Goal: Book appointment/travel/reservation

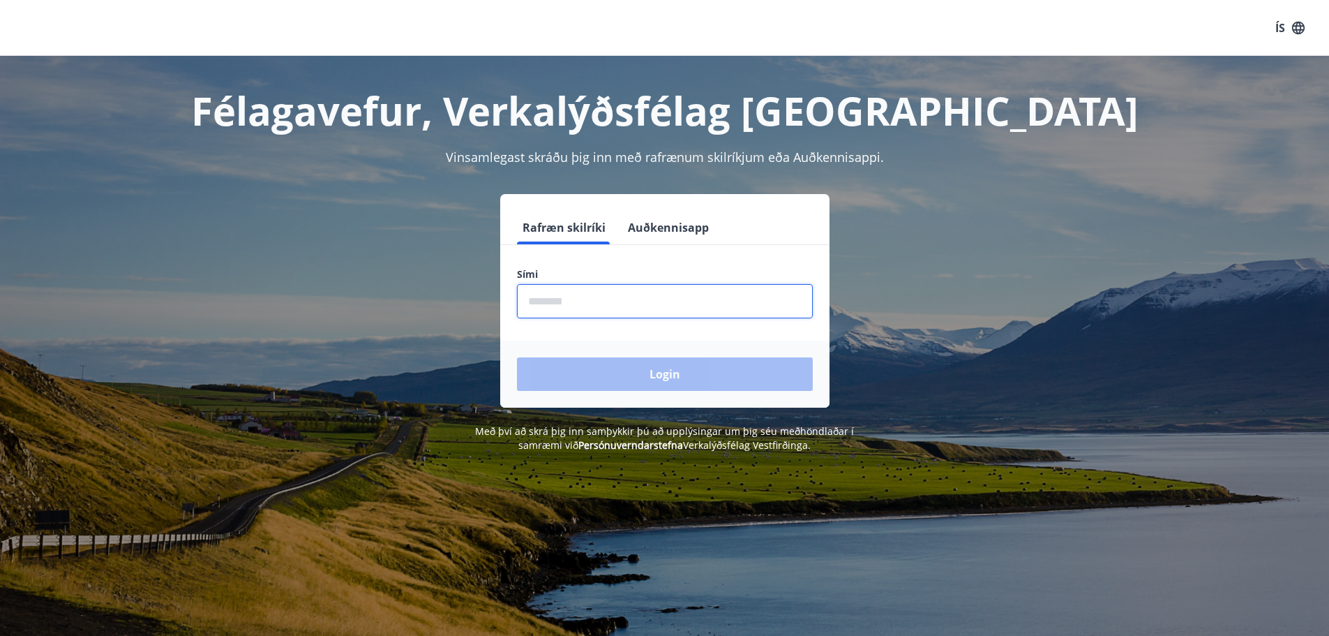
click at [681, 300] on input "phone" at bounding box center [665, 301] width 296 height 34
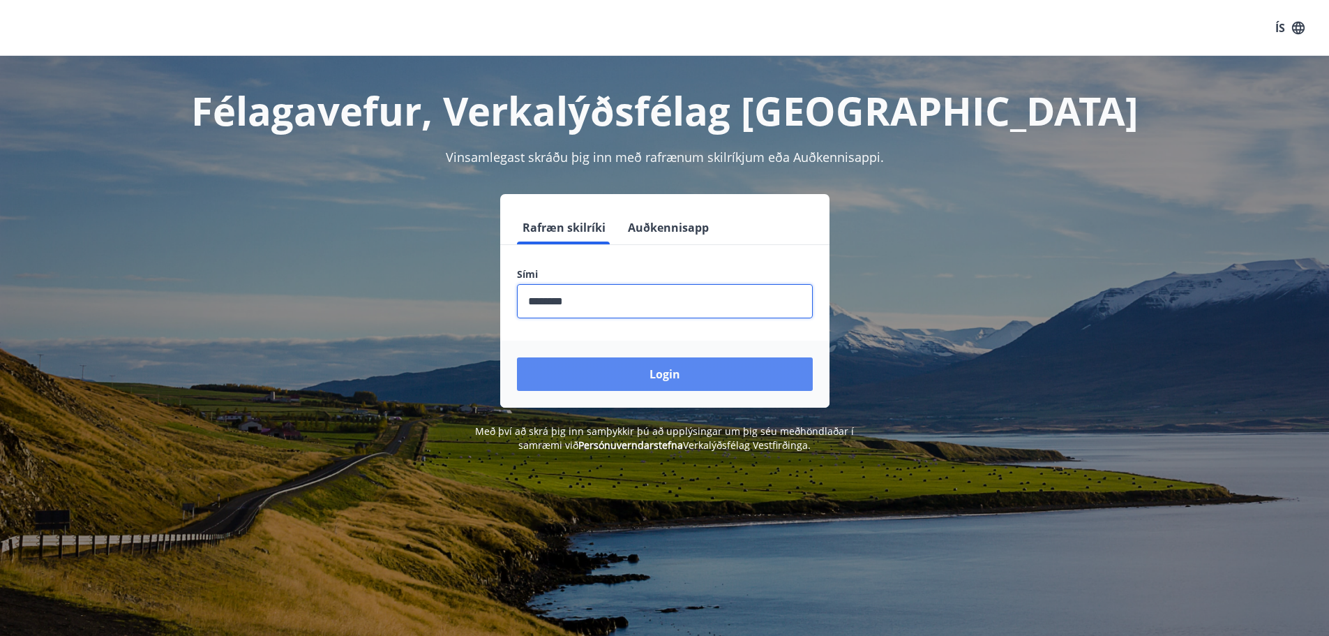
type input "********"
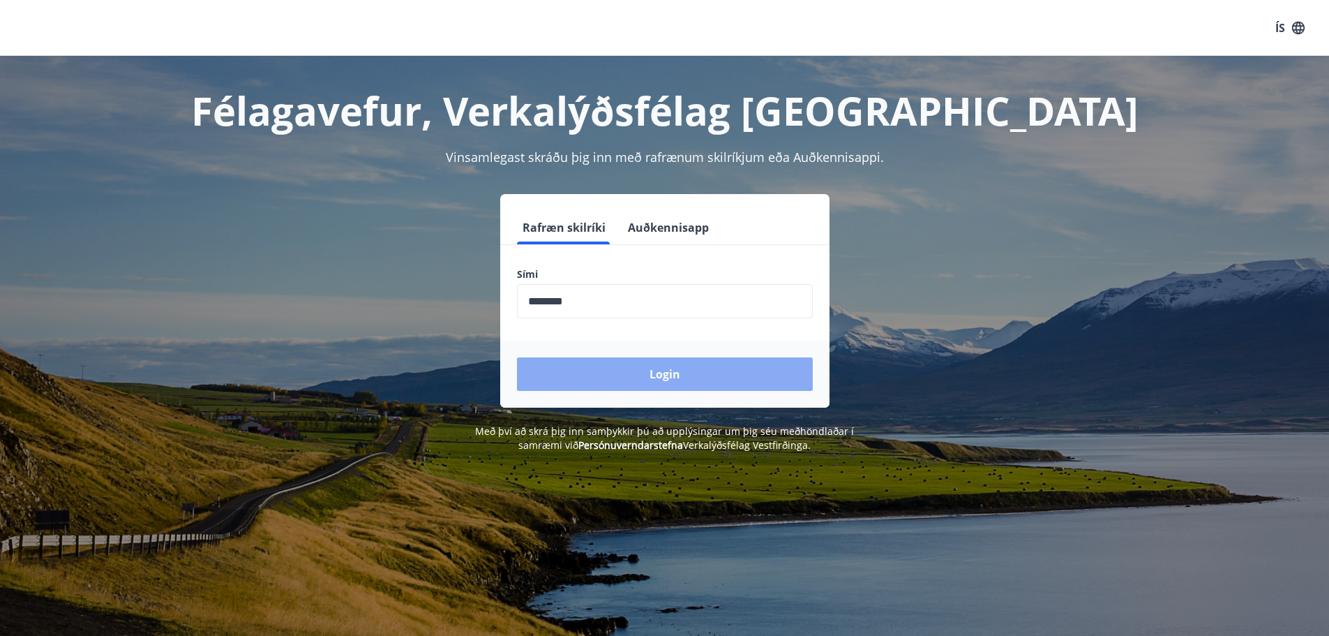
click at [653, 375] on button "Login" at bounding box center [665, 373] width 296 height 33
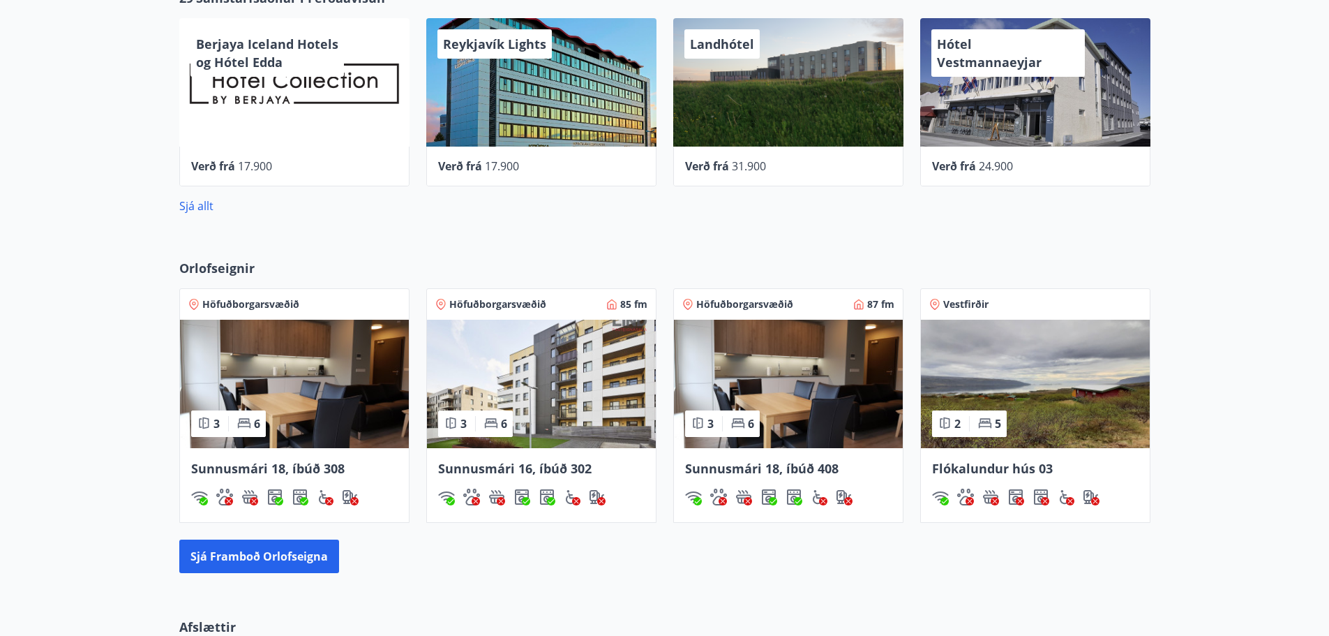
scroll to position [628, 0]
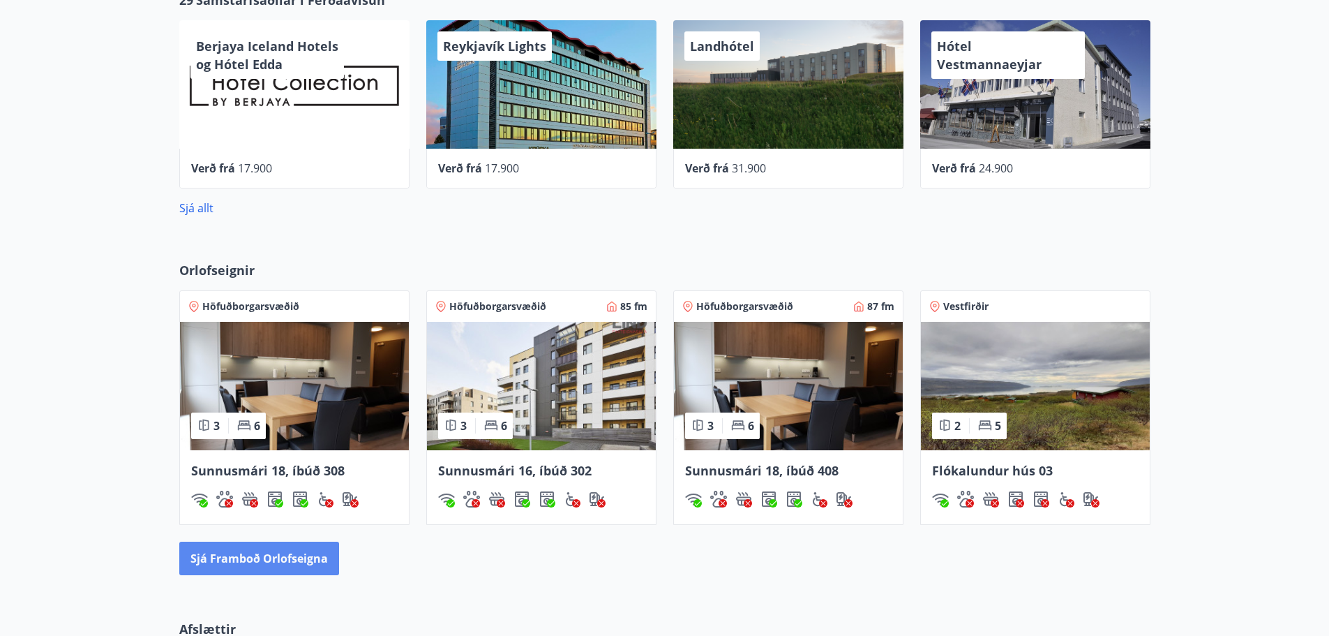
click at [312, 557] on button "Sjá framboð orlofseigna" at bounding box center [259, 557] width 160 height 33
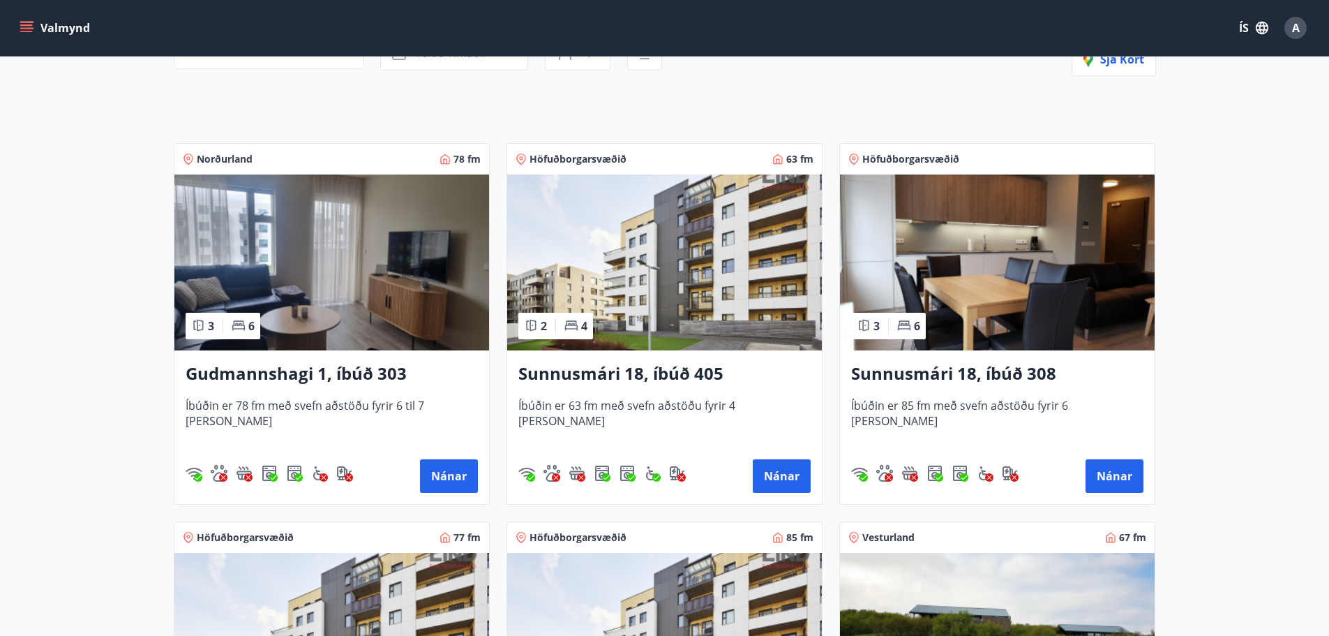
scroll to position [209, 0]
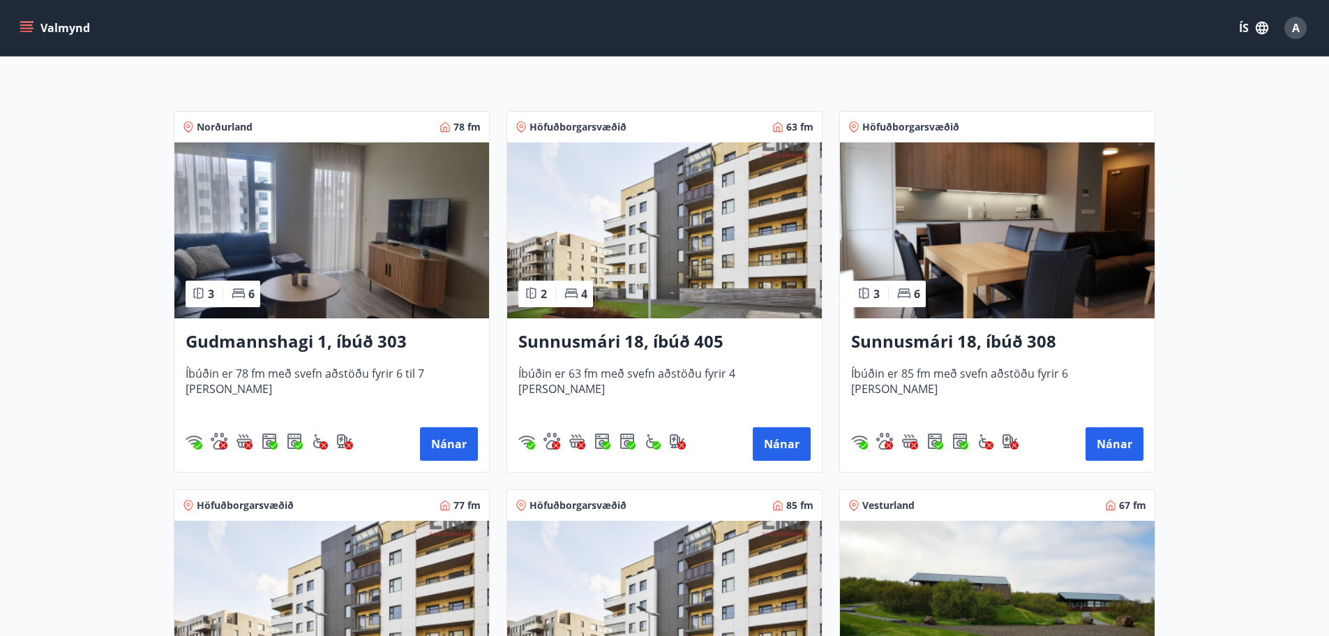
drag, startPoint x: 433, startPoint y: 432, endPoint x: 144, endPoint y: 367, distance: 295.3
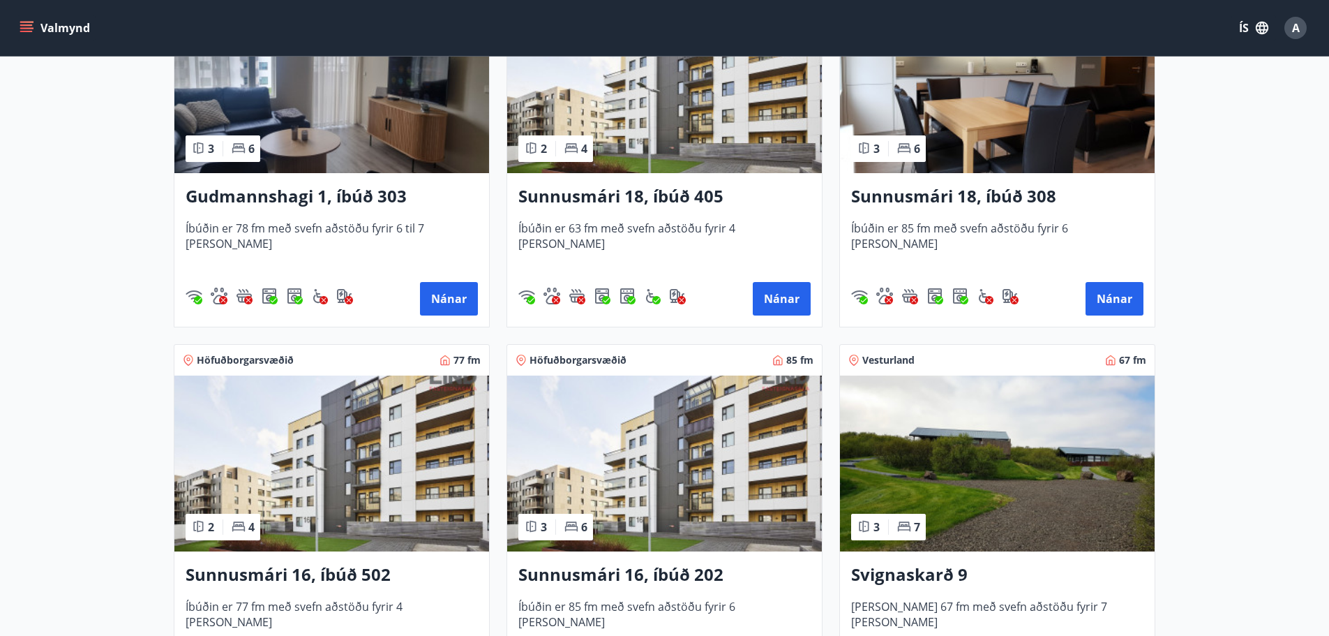
scroll to position [266, 0]
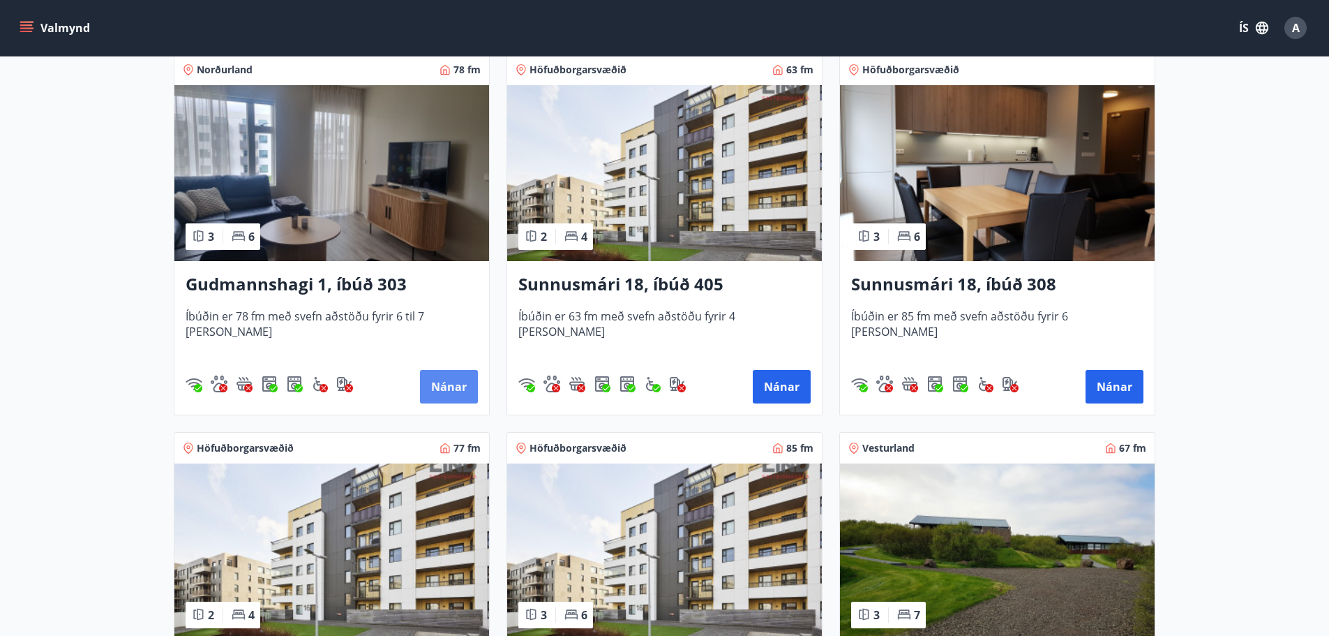
click at [453, 372] on button "Nánar" at bounding box center [449, 386] width 58 height 33
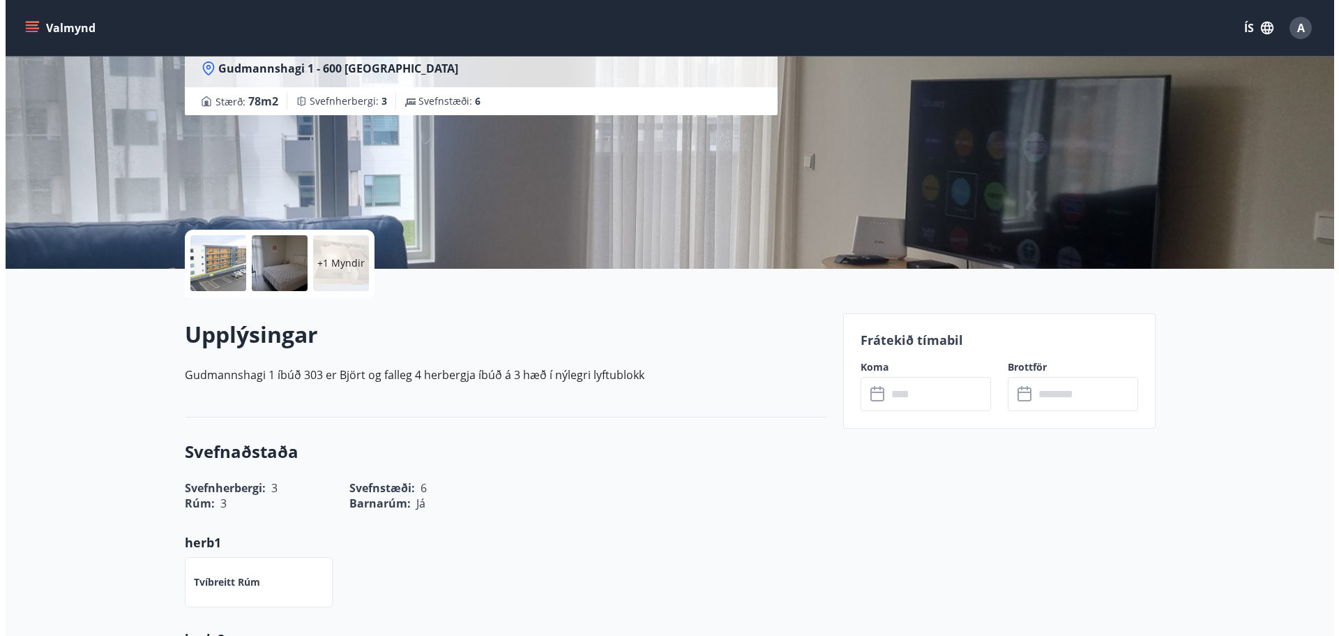
scroll to position [140, 0]
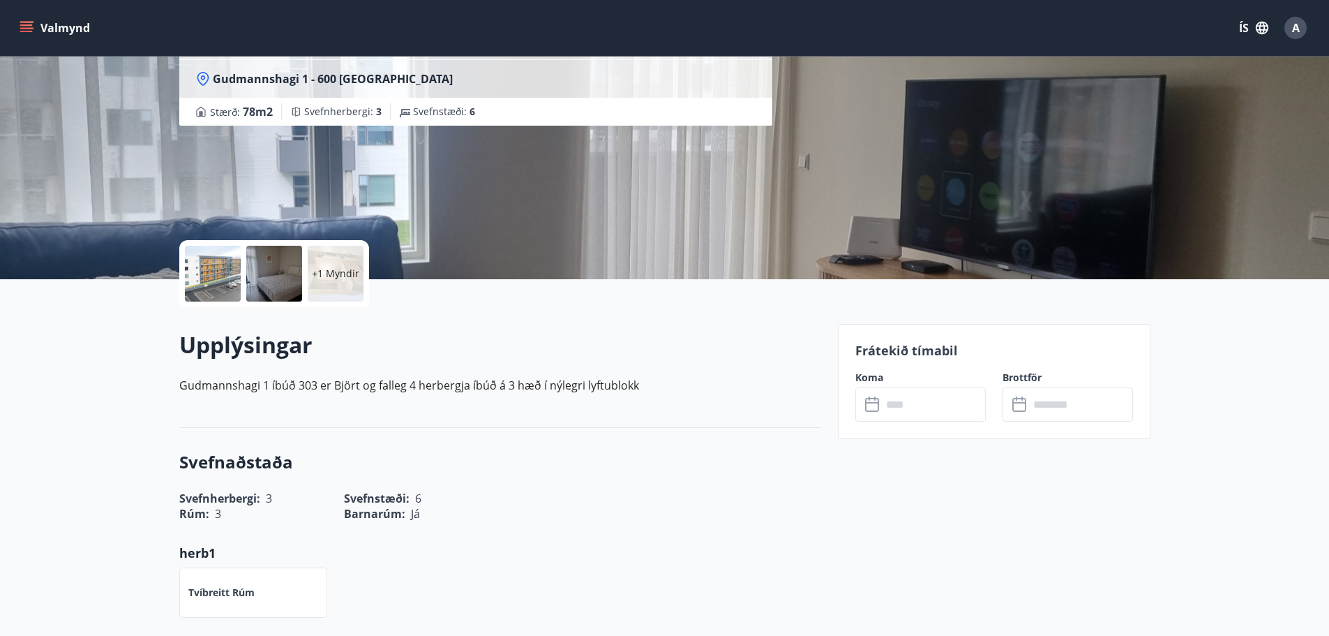
click at [212, 264] on div at bounding box center [213, 274] width 56 height 56
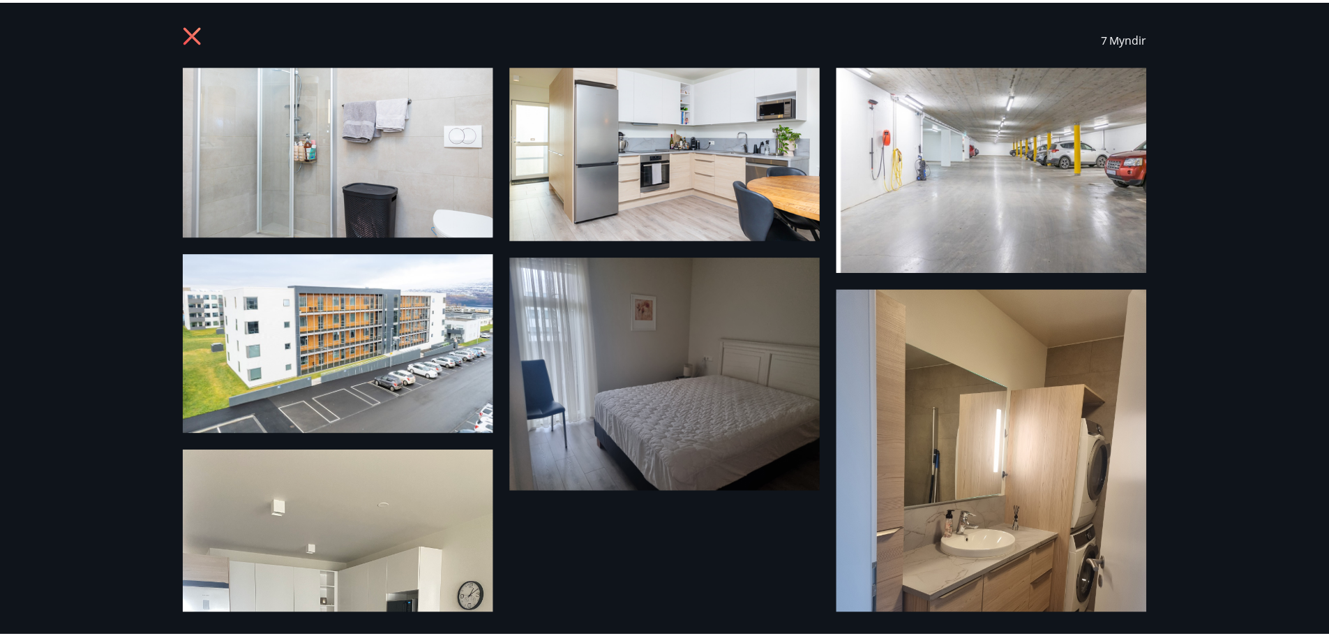
scroll to position [0, 0]
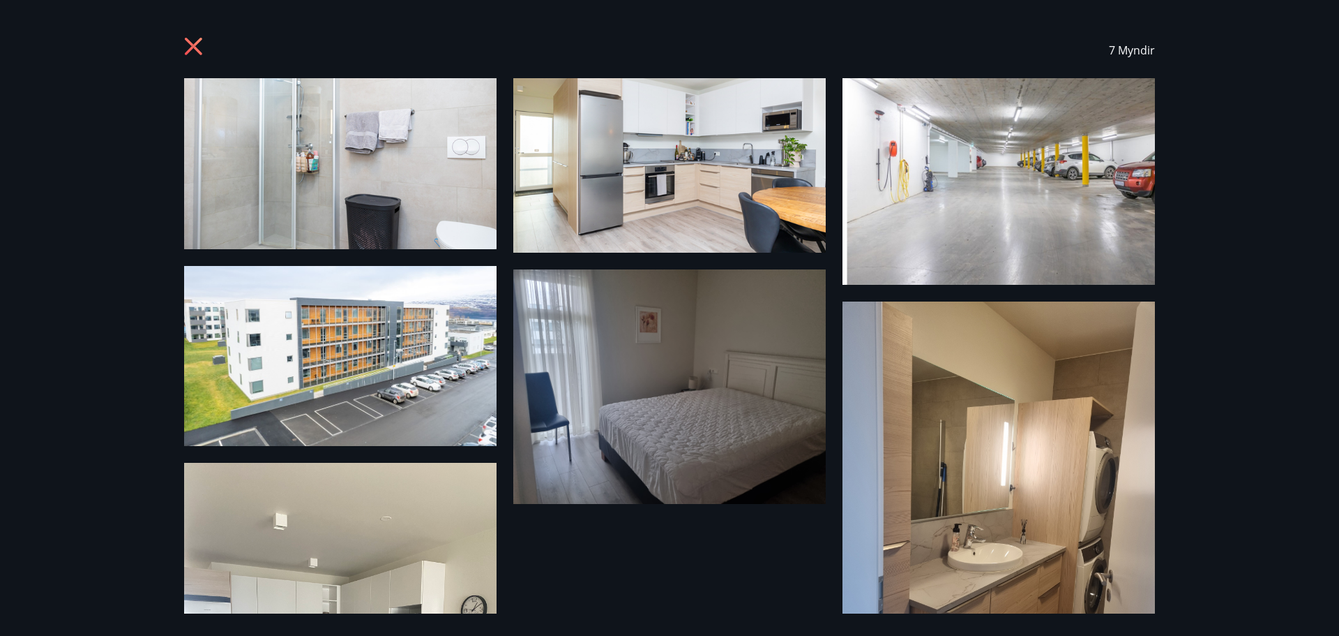
click at [196, 42] on icon at bounding box center [195, 48] width 22 height 22
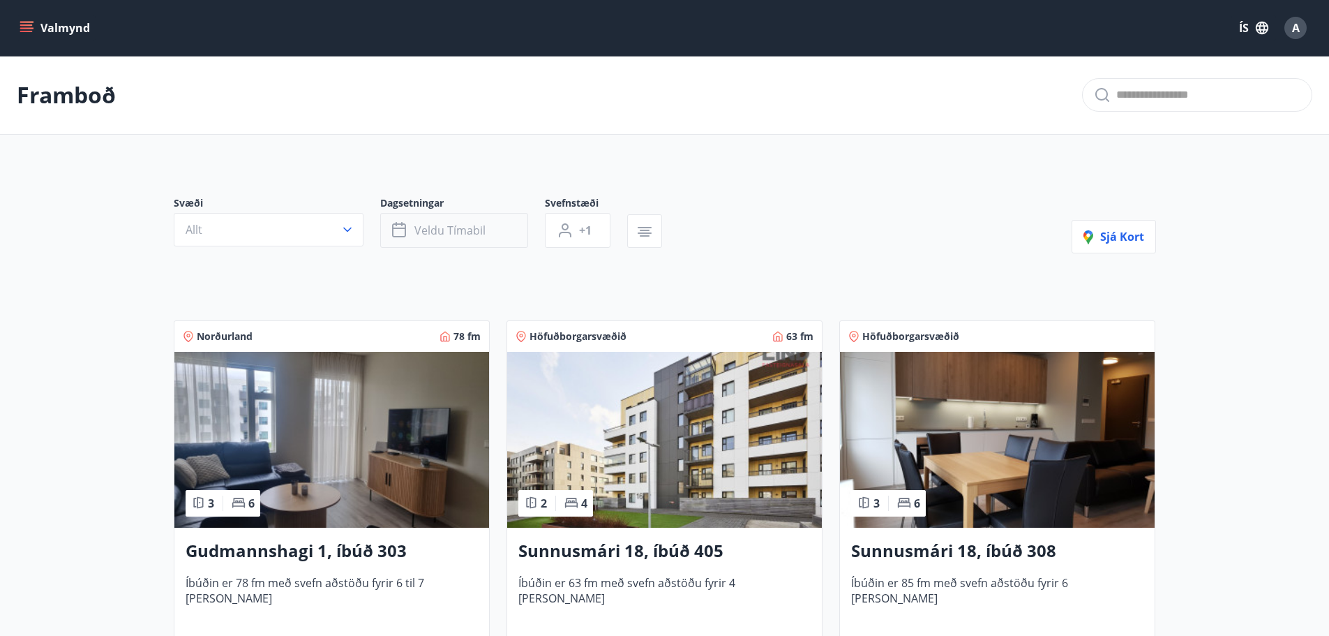
click at [424, 227] on span "Veldu tímabil" at bounding box center [449, 230] width 71 height 15
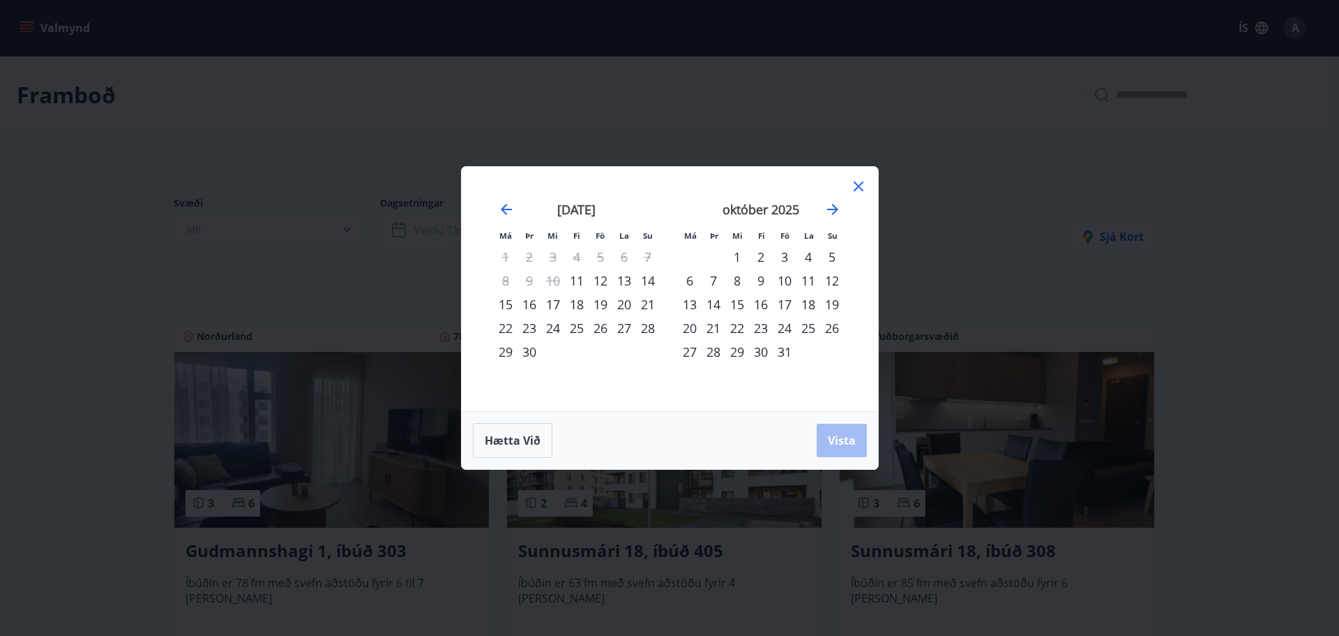
click at [596, 277] on div "12" at bounding box center [601, 281] width 24 height 24
click at [652, 279] on div "14" at bounding box center [648, 281] width 24 height 24
click at [578, 283] on div "11" at bounding box center [577, 281] width 24 height 24
click at [858, 446] on button "Vista" at bounding box center [842, 439] width 50 height 33
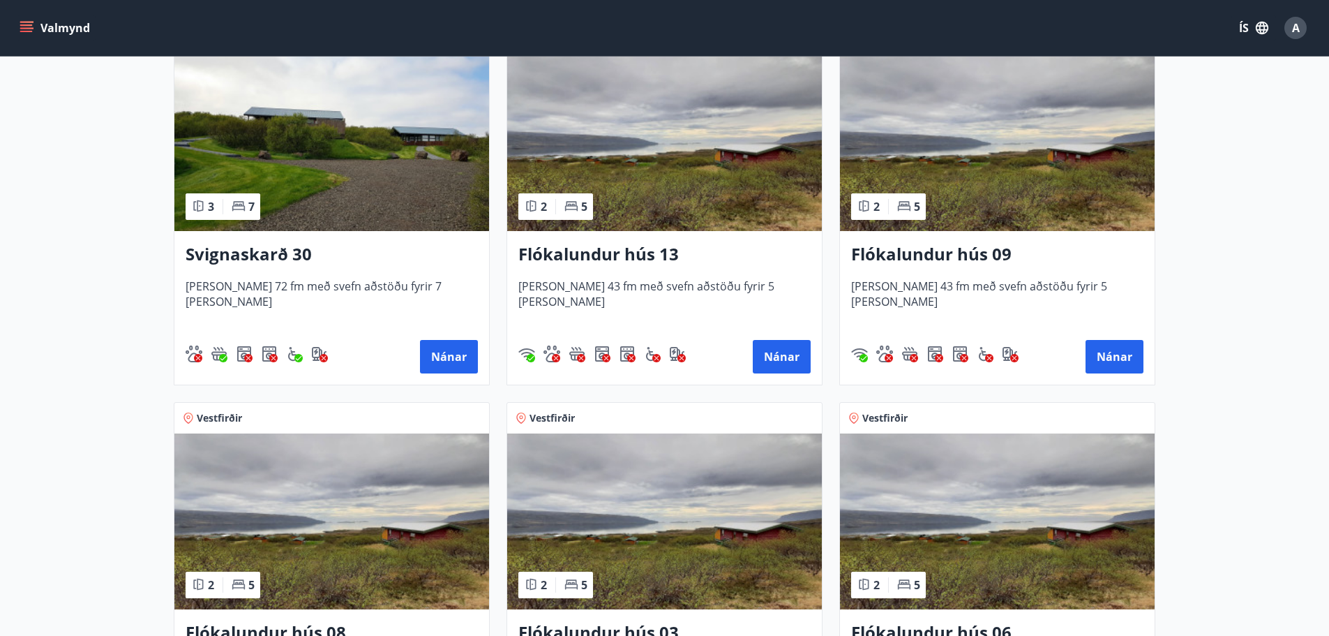
scroll to position [260, 0]
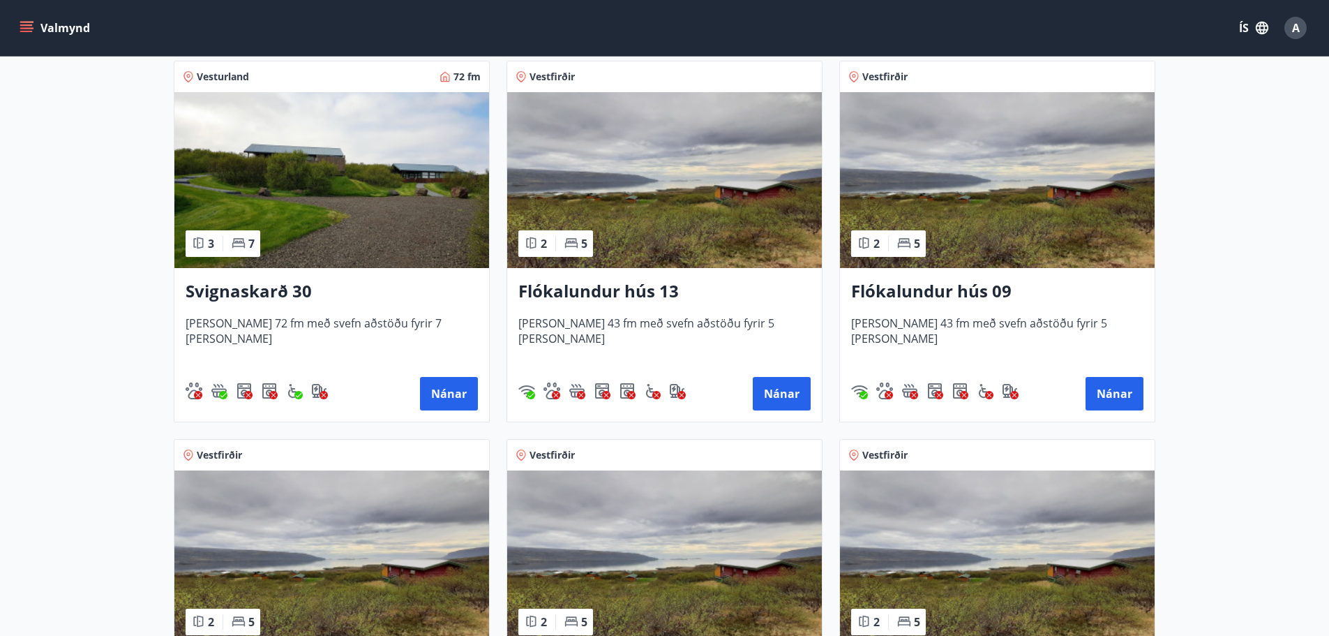
click at [386, 238] on img at bounding box center [331, 180] width 315 height 176
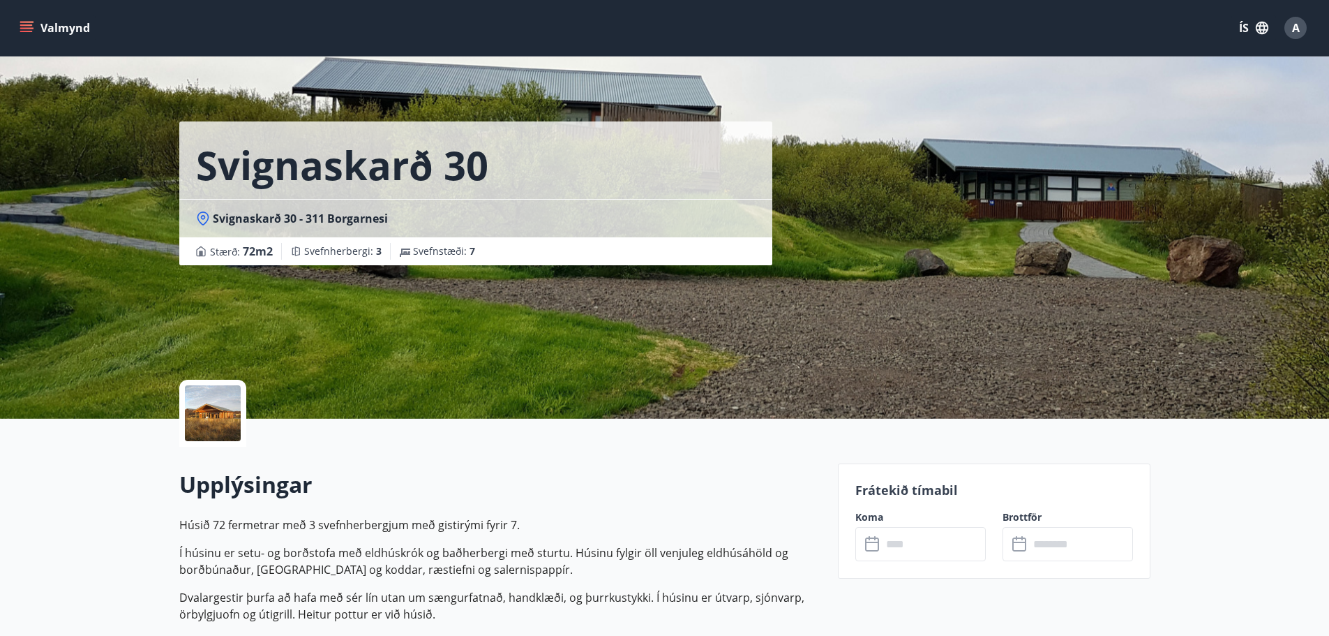
drag, startPoint x: 109, startPoint y: 380, endPoint x: 101, endPoint y: 186, distance: 194.1
click at [206, 401] on div at bounding box center [213, 413] width 56 height 56
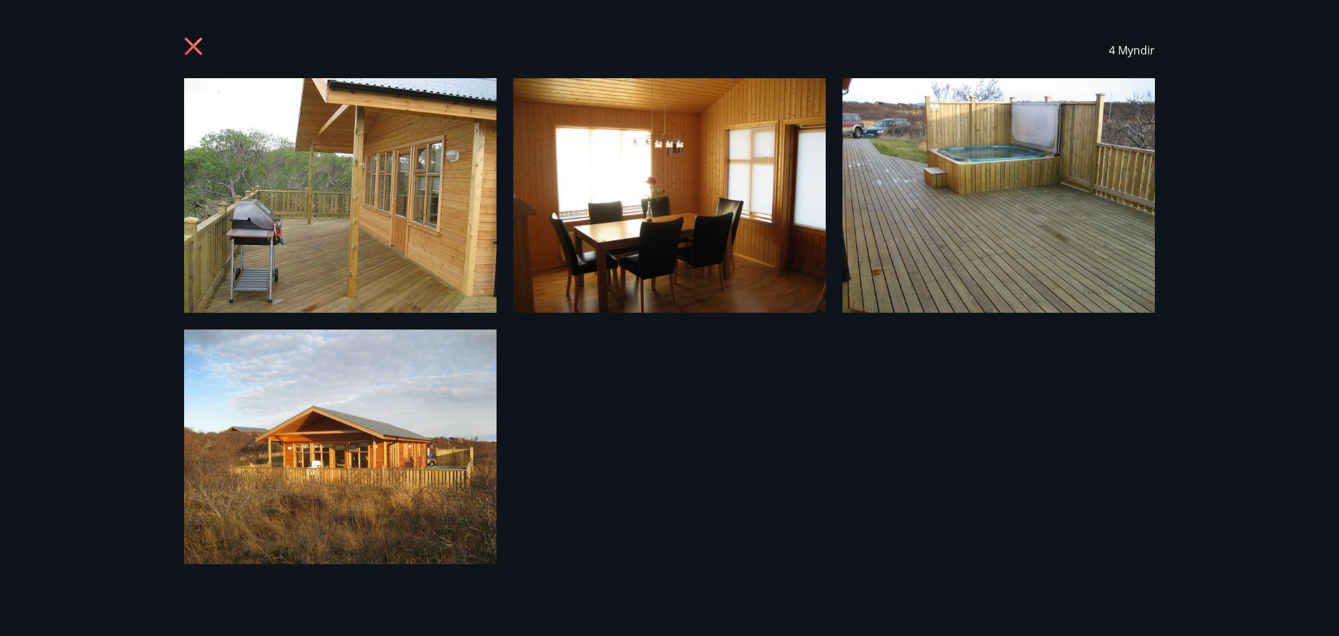
click at [190, 44] on icon at bounding box center [193, 46] width 17 height 17
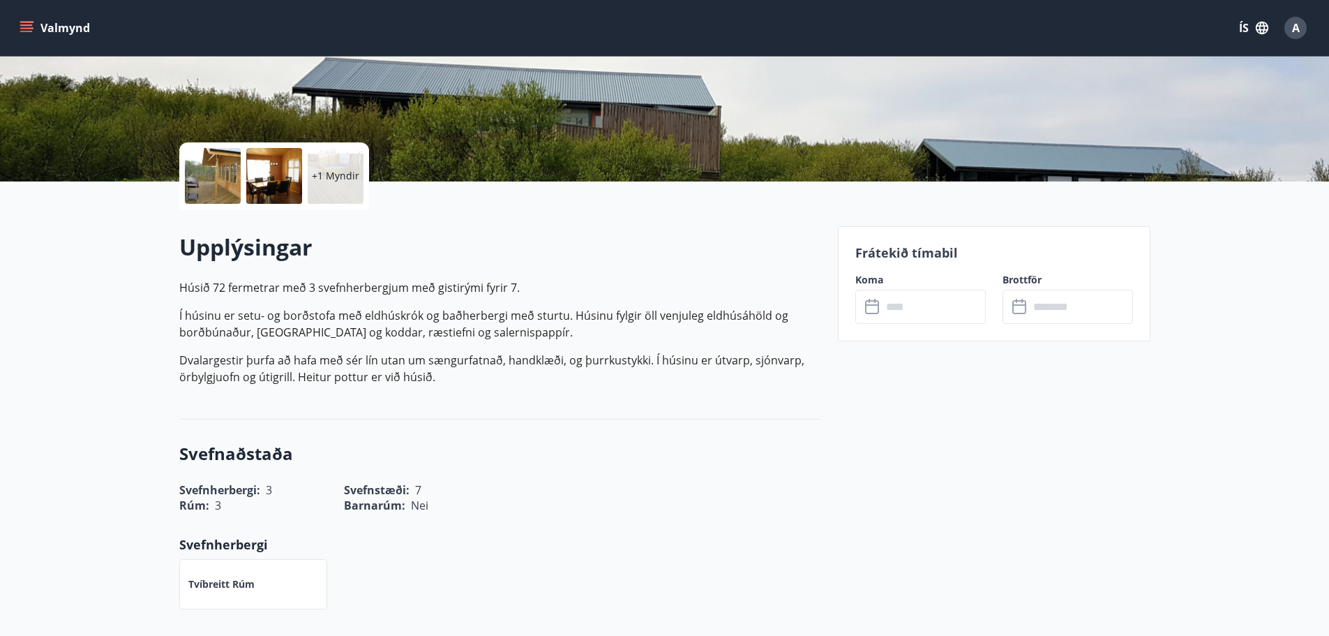
scroll to position [279, 0]
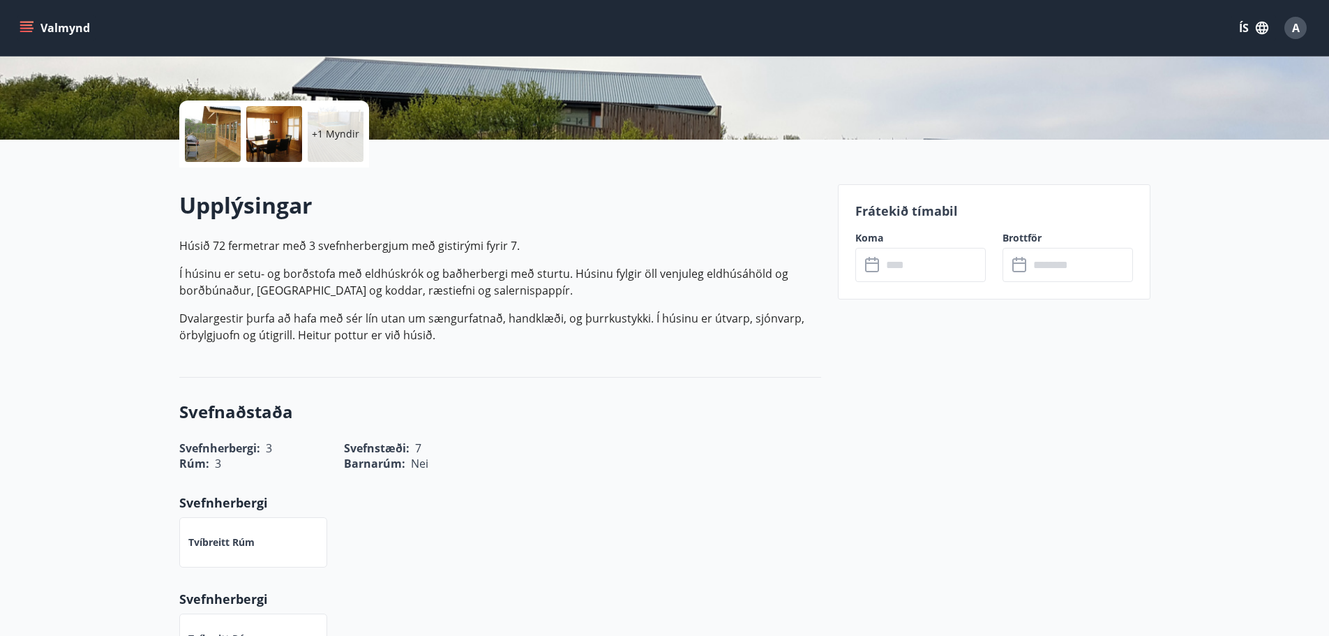
click at [933, 262] on input "text" at bounding box center [934, 265] width 104 height 34
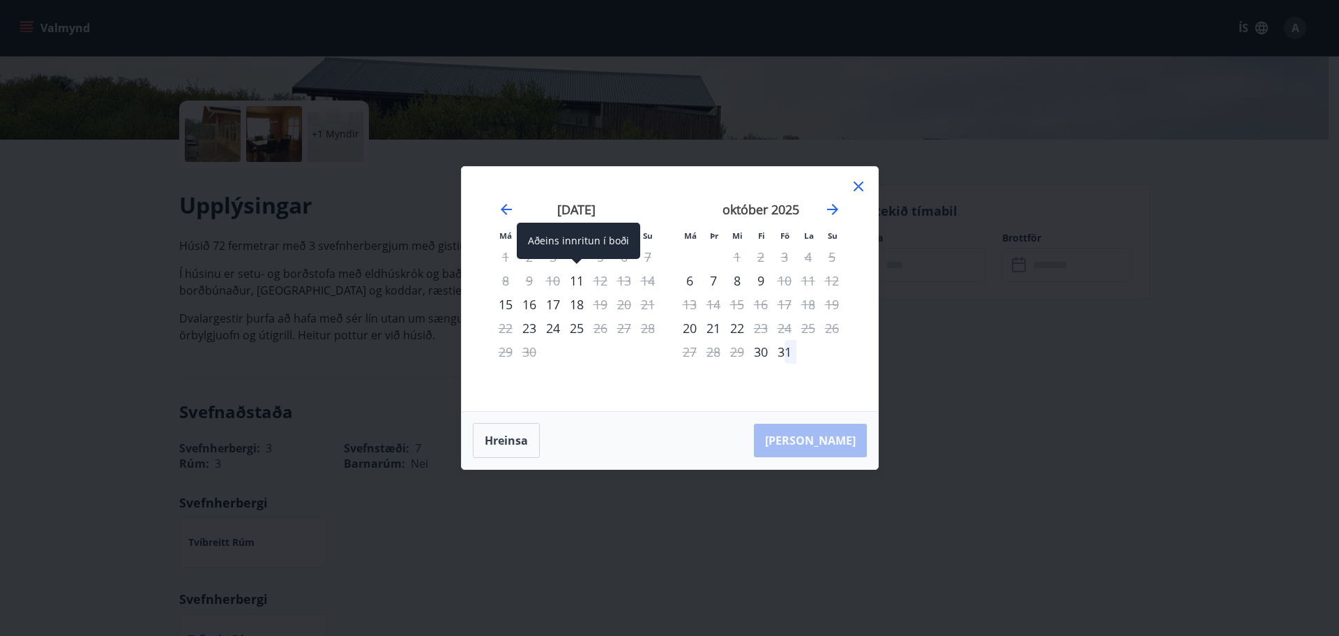
click at [575, 278] on div "11" at bounding box center [577, 281] width 24 height 24
click at [603, 283] on div "12" at bounding box center [601, 281] width 24 height 24
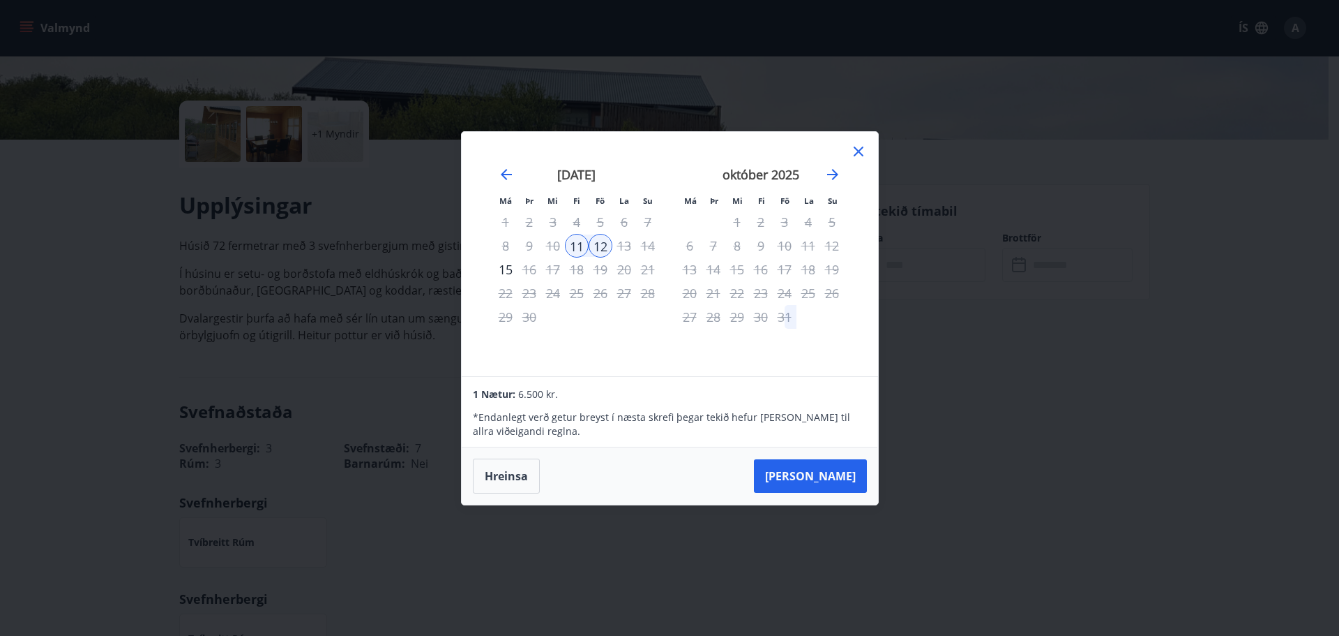
click at [626, 250] on div "13" at bounding box center [625, 246] width 24 height 24
drag, startPoint x: 513, startPoint y: 272, endPoint x: 530, endPoint y: 267, distance: 18.1
click at [513, 271] on div "15" at bounding box center [506, 269] width 24 height 24
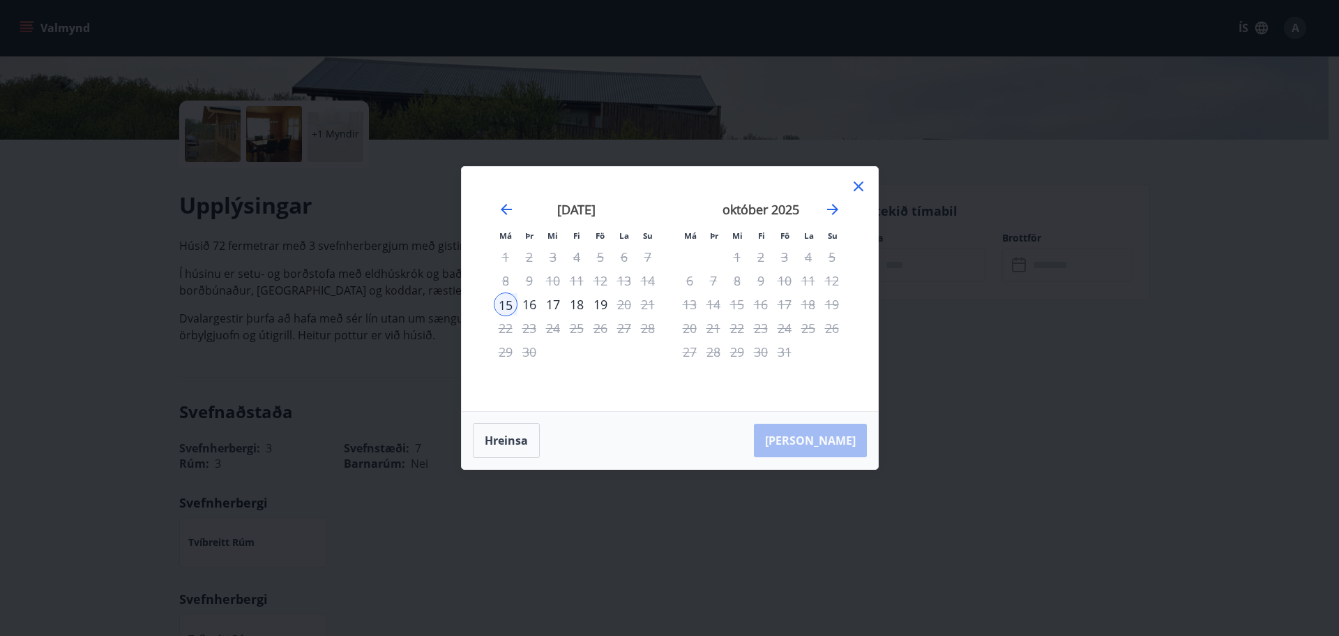
click at [864, 187] on icon at bounding box center [858, 186] width 17 height 17
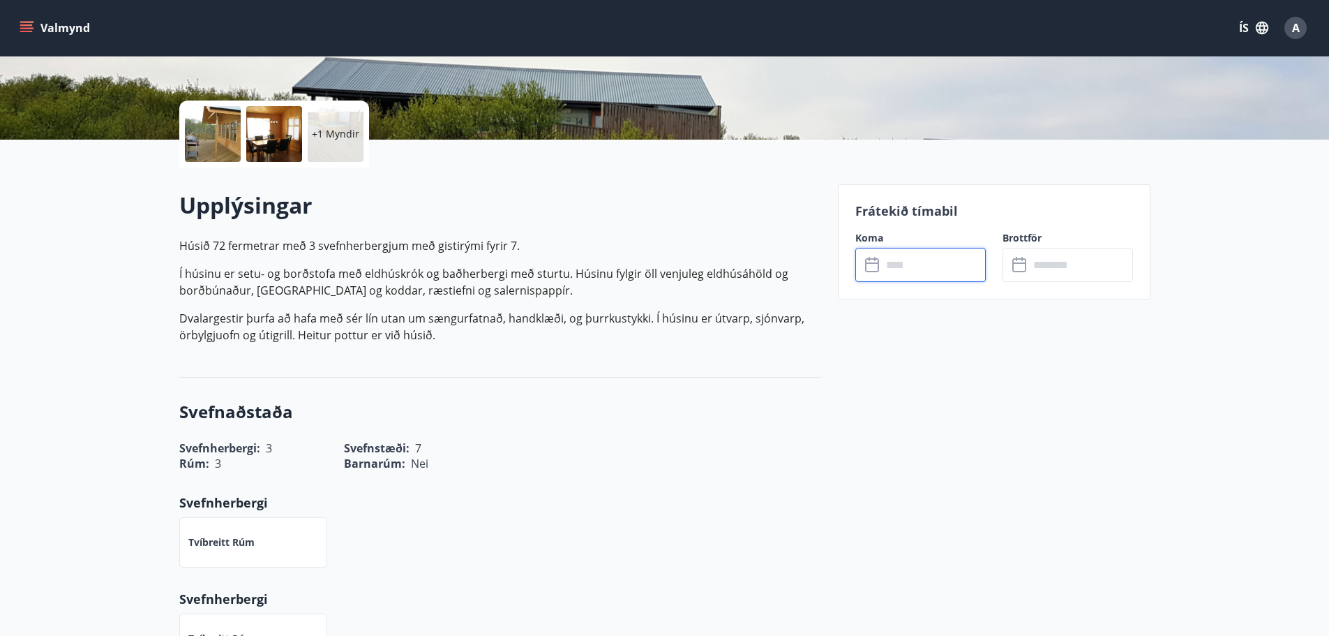
click at [892, 266] on input "text" at bounding box center [934, 265] width 104 height 34
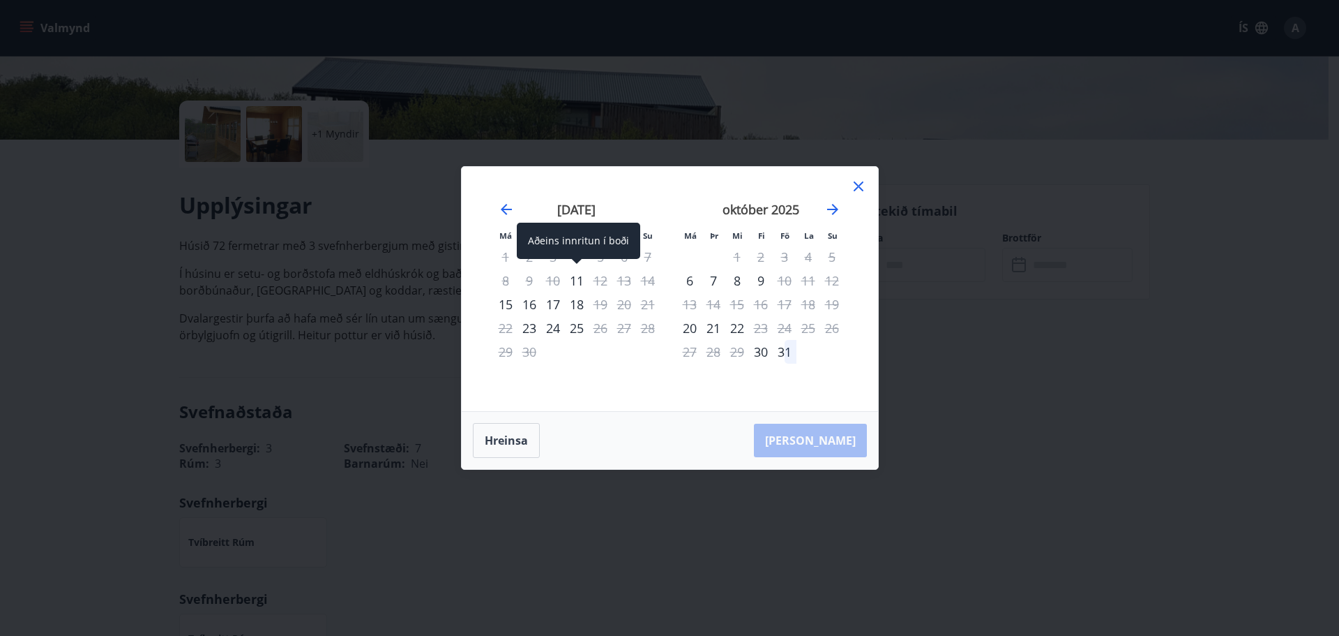
click at [574, 271] on div "11" at bounding box center [577, 281] width 24 height 24
click at [608, 282] on div "12" at bounding box center [601, 281] width 24 height 24
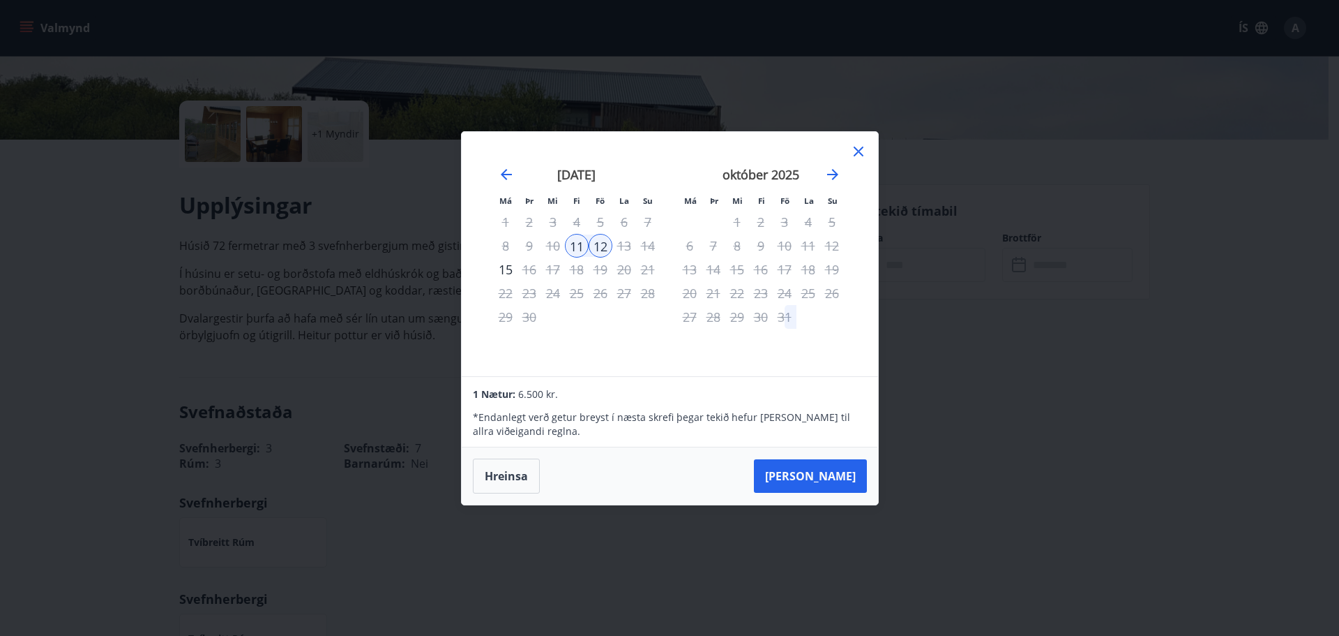
click at [860, 147] on icon at bounding box center [858, 151] width 17 height 17
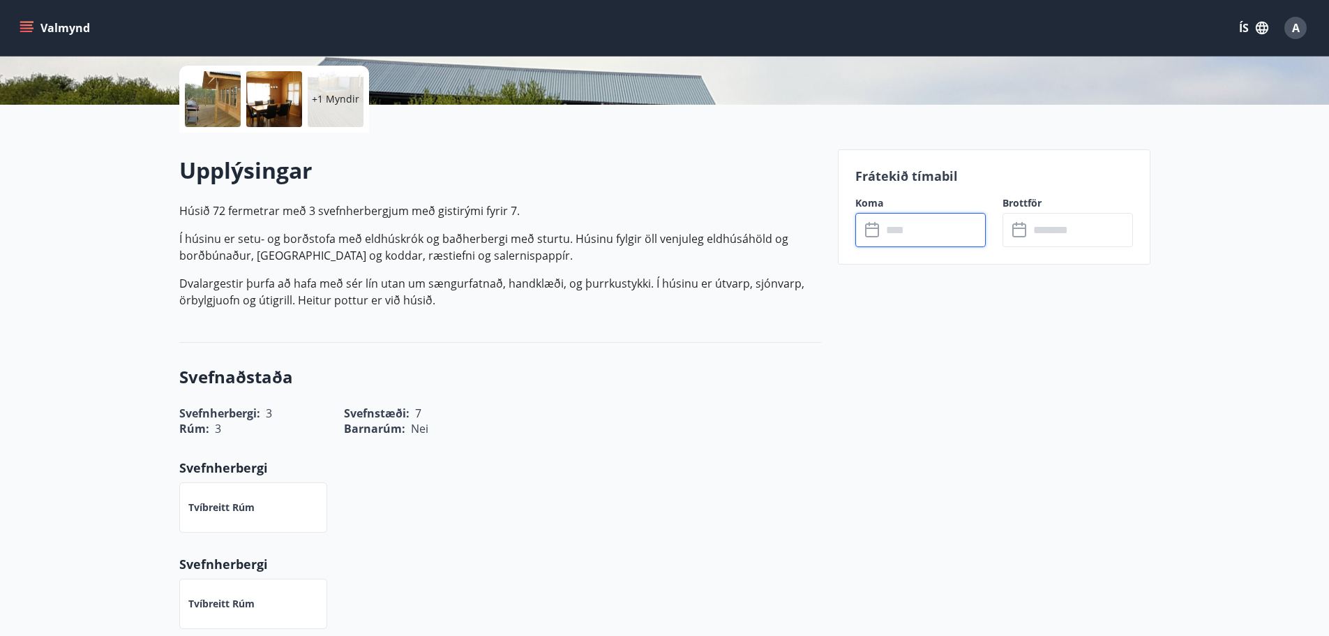
scroll to position [349, 0]
